Goal: Task Accomplishment & Management: Complete application form

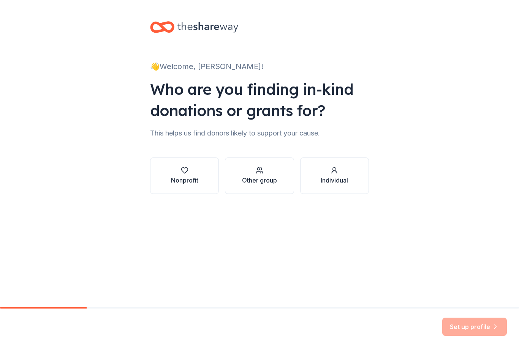
click at [179, 174] on div "button" at bounding box center [184, 171] width 27 height 8
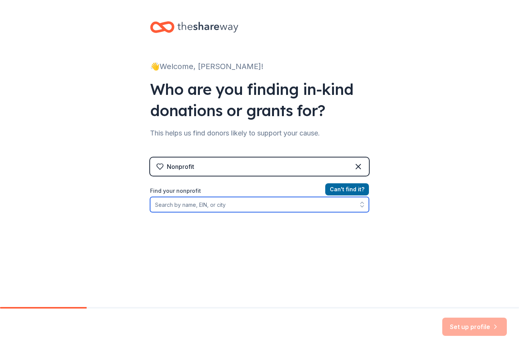
click at [223, 210] on input "Find your nonprofit" at bounding box center [259, 204] width 219 height 15
click at [169, 209] on input "Find your nonprofit" at bounding box center [259, 204] width 219 height 15
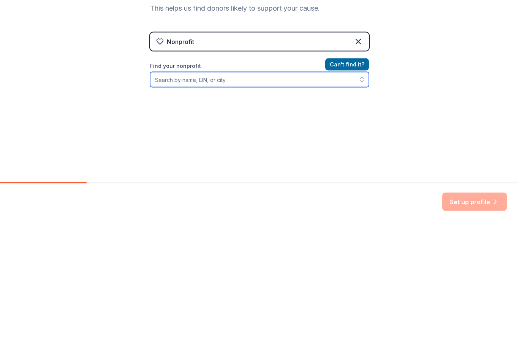
paste input "[US_EMPLOYER_IDENTIFICATION_NUMBER]"
type input "[US_EMPLOYER_IDENTIFICATION_NUMBER]"
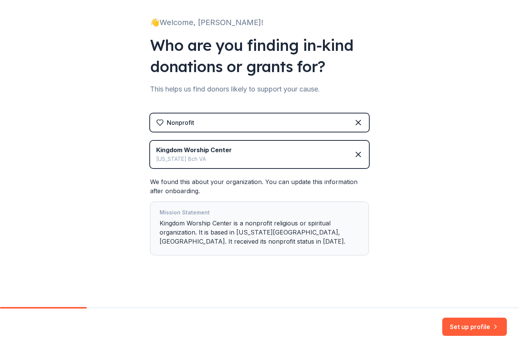
scroll to position [44, 0]
click at [466, 327] on button "Set up profile" at bounding box center [474, 327] width 65 height 18
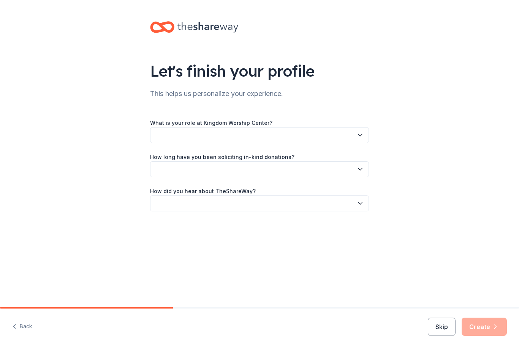
click at [356, 138] on icon "button" at bounding box center [360, 135] width 8 height 8
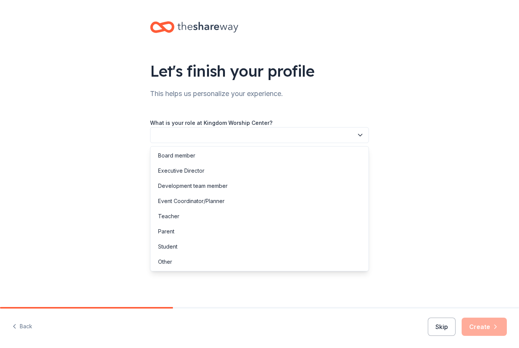
click at [159, 263] on div "Other" at bounding box center [165, 261] width 14 height 9
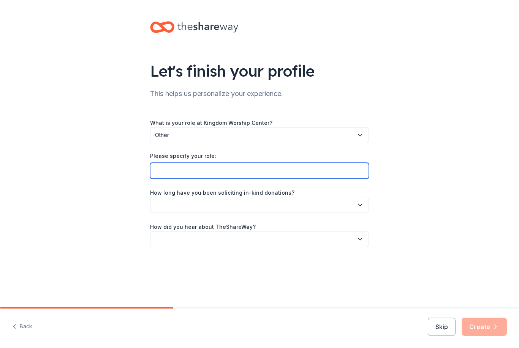
click at [160, 178] on input "Please specify your role:" at bounding box center [259, 171] width 219 height 16
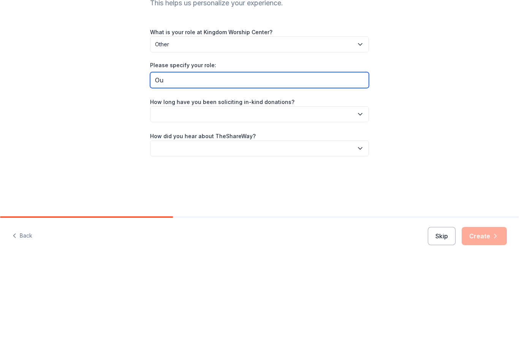
type input "O"
type input "[DEMOGRAPHIC_DATA]"
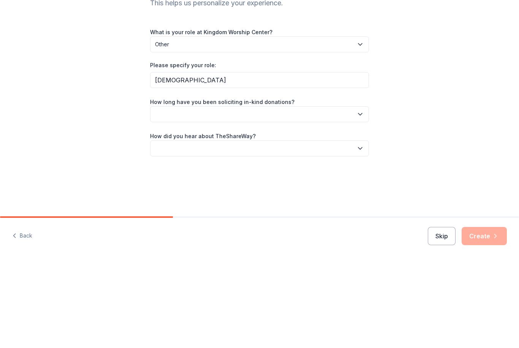
click at [368, 197] on button "button" at bounding box center [259, 205] width 219 height 16
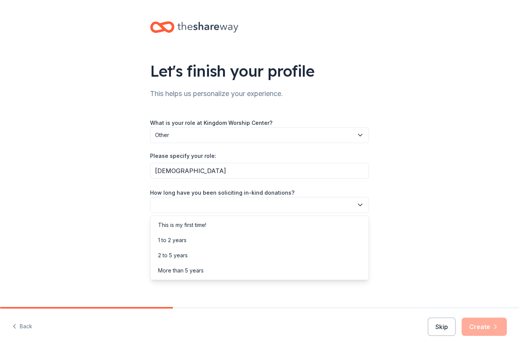
click at [162, 271] on div "More than 5 years" at bounding box center [181, 270] width 46 height 9
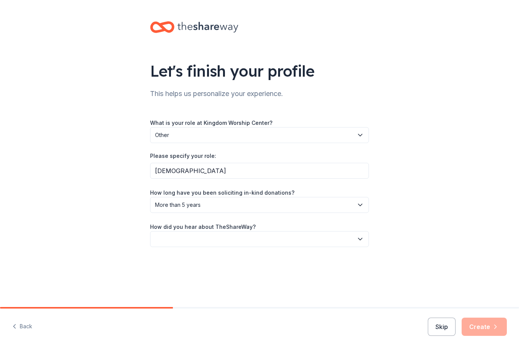
click at [236, 238] on button "button" at bounding box center [259, 239] width 219 height 16
click at [194, 259] on div "Friend or colleague" at bounding box center [182, 259] width 49 height 9
click at [493, 326] on icon "button" at bounding box center [495, 327] width 8 height 8
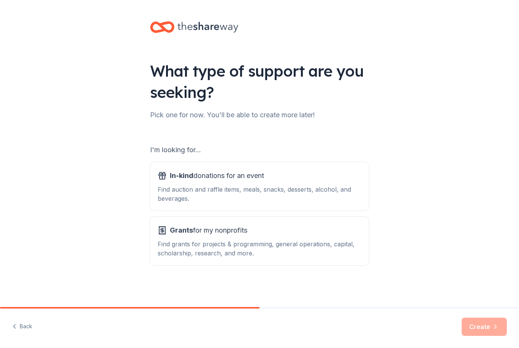
click at [475, 2] on div "What type of support are you seeking? Pick one for now. You'll be able to creat…" at bounding box center [259, 153] width 519 height 306
click at [381, 0] on div "What type of support are you seeking? Pick one for now. You'll be able to creat…" at bounding box center [259, 153] width 519 height 306
